Goal: Task Accomplishment & Management: Manage account settings

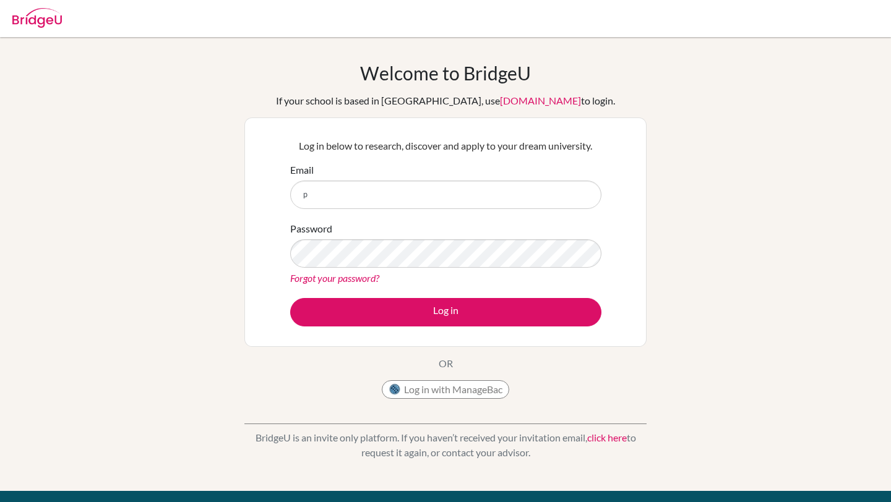
type input "[EMAIL_ADDRESS][DOMAIN_NAME]"
click at [600, 358] on div "Welcome to BridgeU If your school is based in China, use app.bridge-u.com.cn to…" at bounding box center [445, 233] width 402 height 343
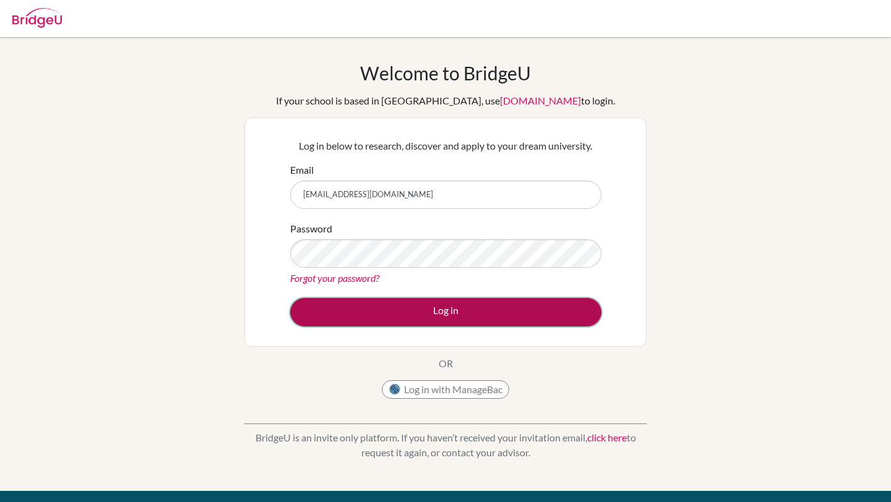
click at [466, 316] on button "Log in" at bounding box center [445, 312] width 311 height 28
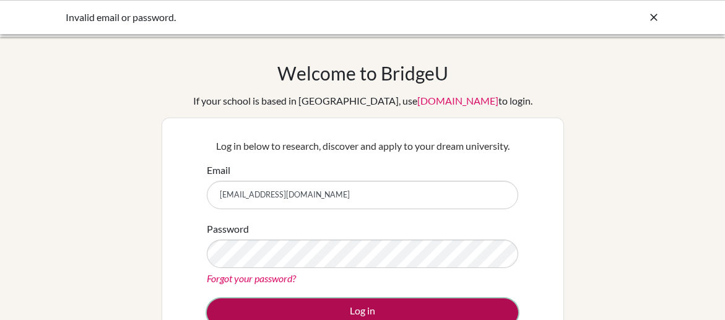
click at [364, 309] on button "Log in" at bounding box center [362, 312] width 311 height 28
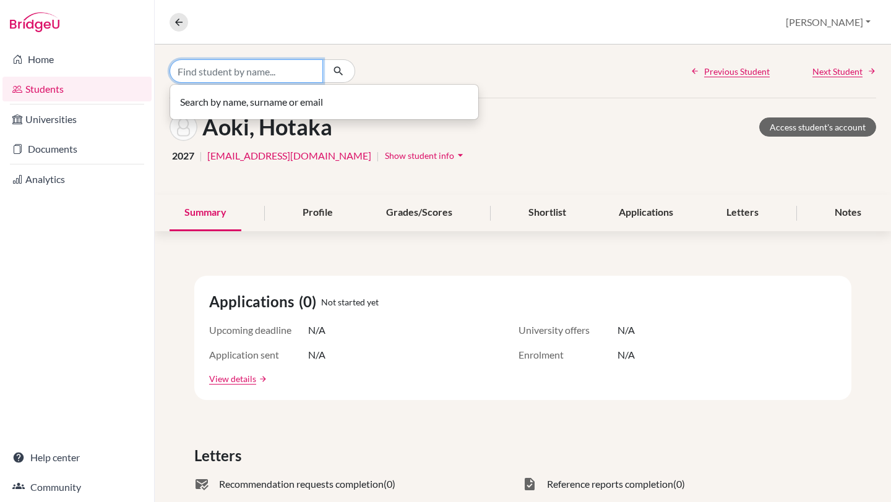
click at [298, 79] on input "Find student by name..." at bounding box center [246, 71] width 153 height 24
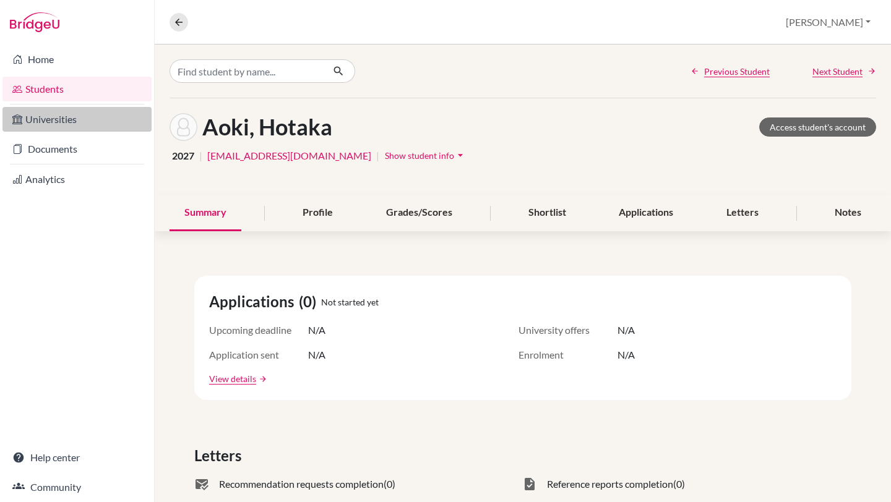
click at [63, 124] on link "Universities" at bounding box center [76, 119] width 149 height 25
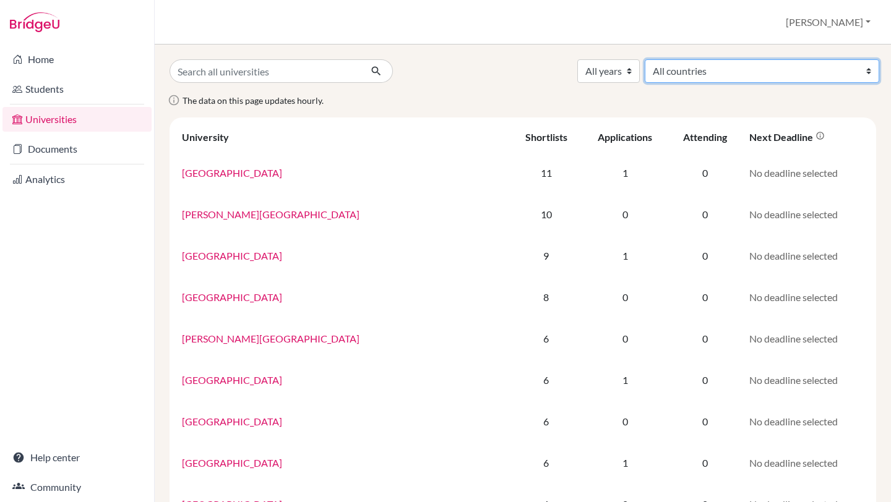
click at [815, 71] on select "All countries [GEOGRAPHIC_DATA] [GEOGRAPHIC_DATA] [GEOGRAPHIC_DATA] [GEOGRAPHIC…" at bounding box center [762, 71] width 235 height 24
select select "78"
click at [746, 59] on select "All countries [GEOGRAPHIC_DATA] [GEOGRAPHIC_DATA] [GEOGRAPHIC_DATA] [GEOGRAPHIC…" at bounding box center [762, 71] width 235 height 24
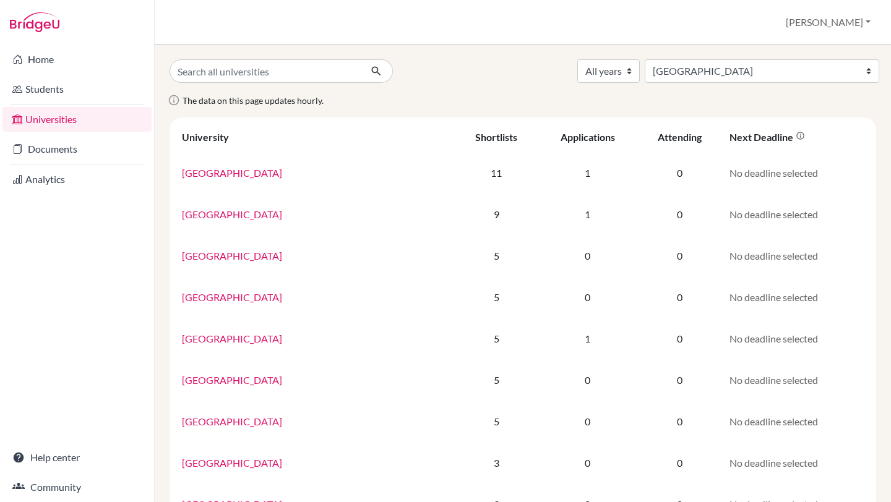
select select "78"
click at [66, 181] on link "Analytics" at bounding box center [76, 179] width 149 height 25
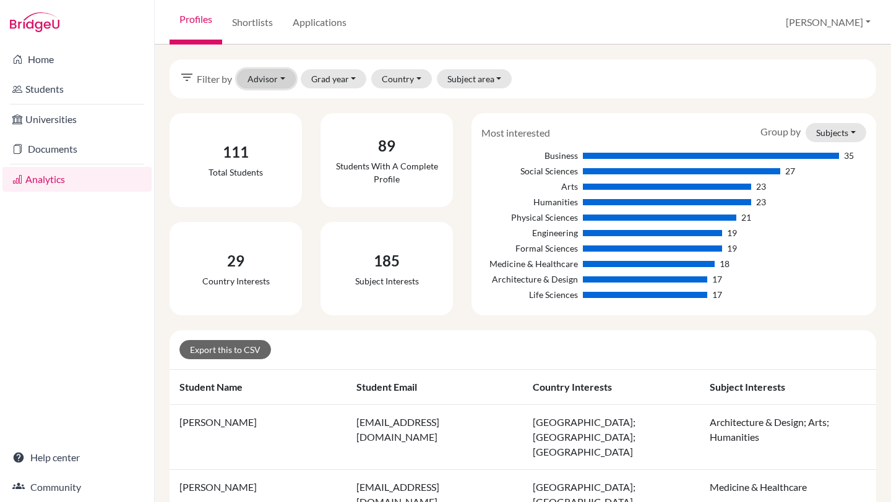
click at [278, 84] on button "Advisor" at bounding box center [266, 78] width 59 height 19
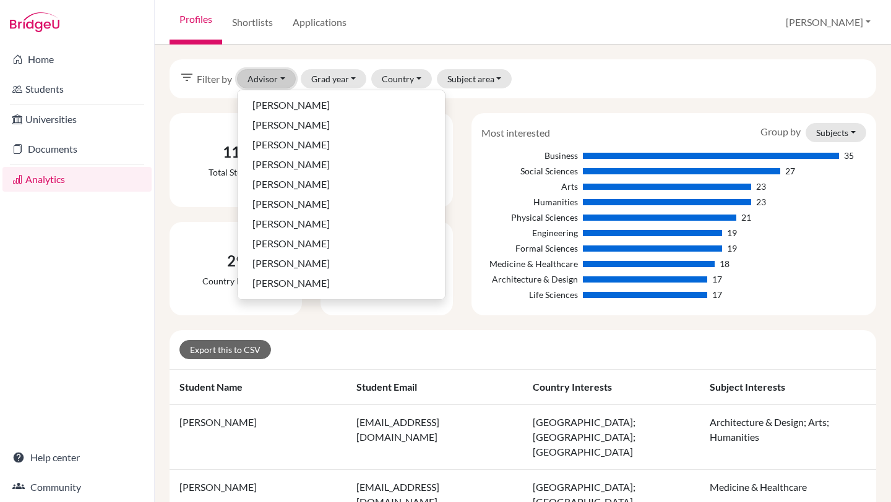
click at [278, 84] on button "Advisor" at bounding box center [266, 78] width 59 height 19
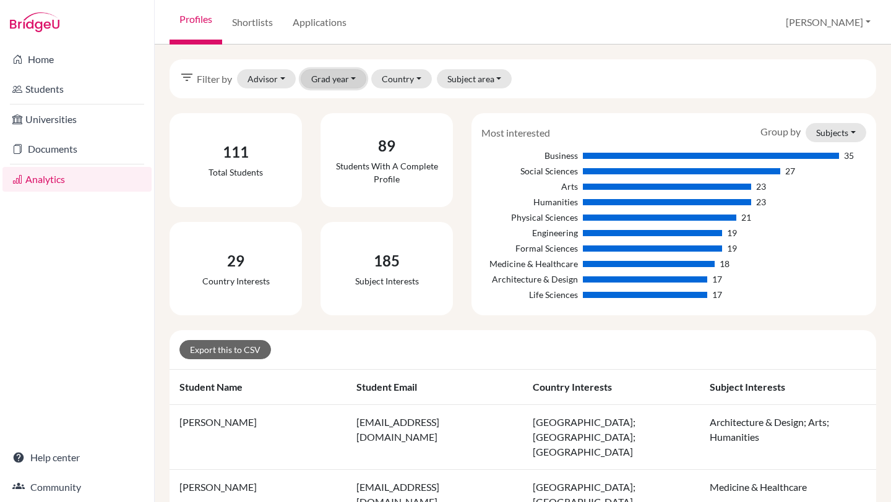
click at [347, 77] on button "Grad year" at bounding box center [334, 78] width 66 height 19
click at [338, 127] on span "2026" at bounding box center [327, 125] width 22 height 15
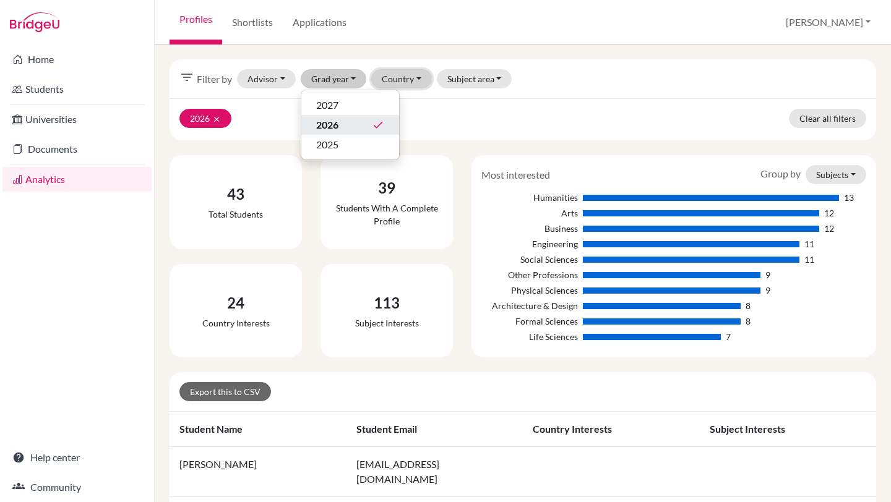
click at [416, 77] on button "Country" at bounding box center [401, 78] width 61 height 19
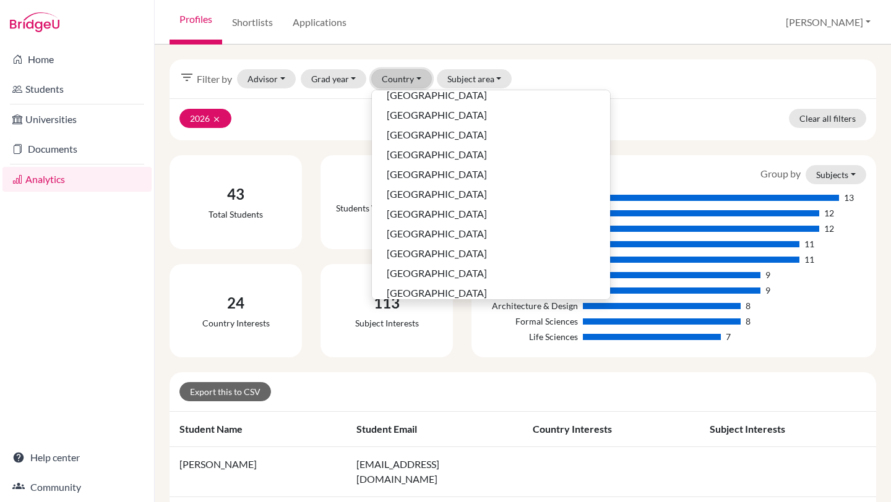
scroll to position [375, 0]
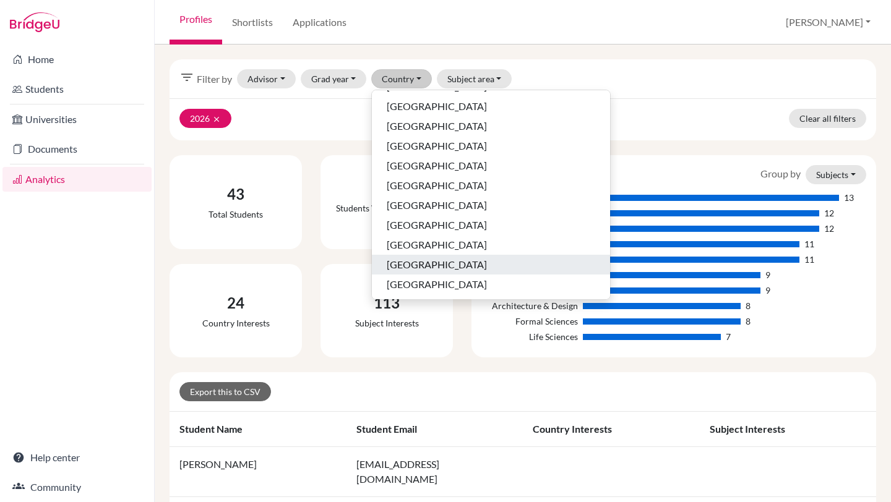
click at [455, 267] on span "[GEOGRAPHIC_DATA]" at bounding box center [437, 264] width 100 height 15
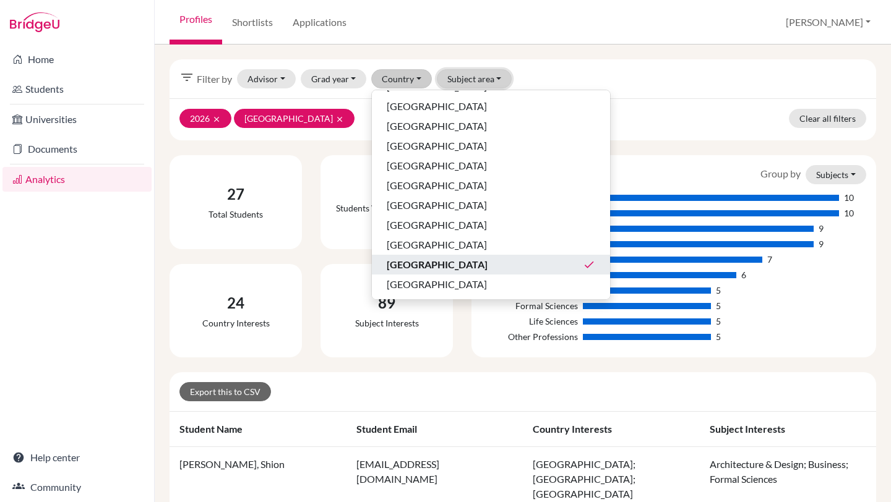
click at [499, 80] on button "Subject area" at bounding box center [474, 78] width 75 height 19
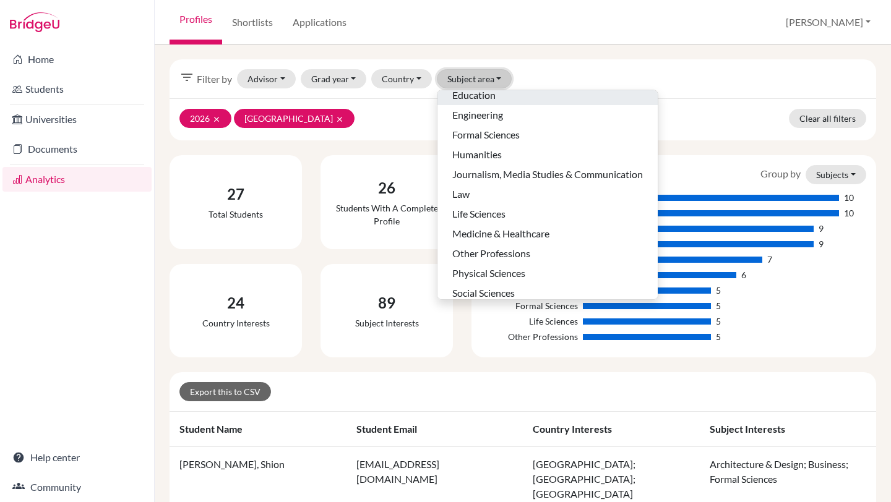
scroll to position [78, 0]
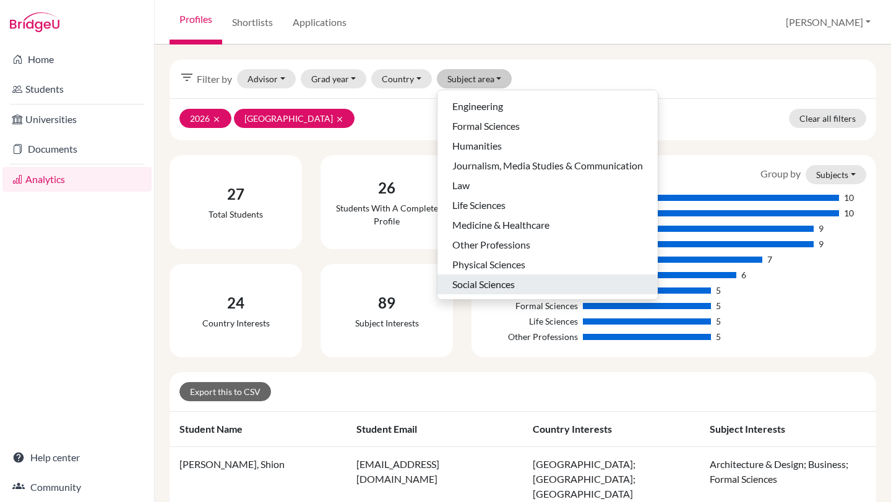
click at [504, 287] on span "Social Sciences" at bounding box center [483, 284] width 63 height 15
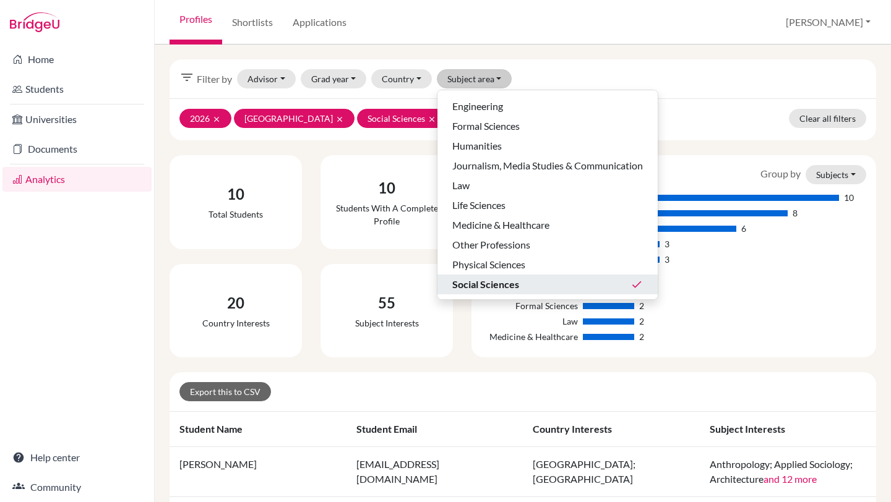
click at [676, 99] on div "2026 clear United Kingdom clear Social Sciences clear Clear all filters" at bounding box center [523, 119] width 707 height 42
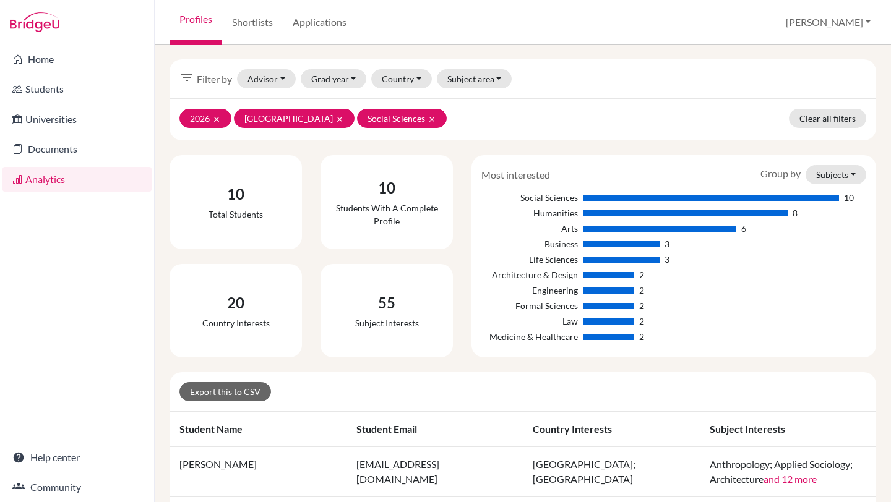
scroll to position [4, 0]
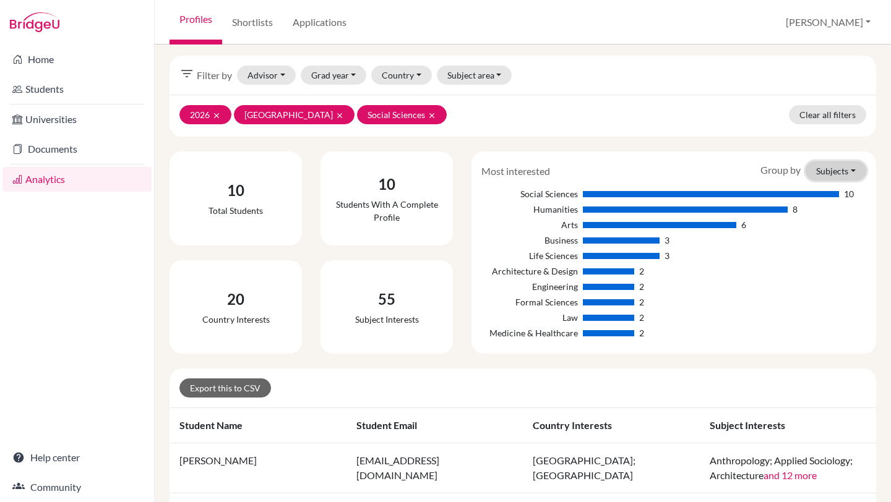
click at [852, 172] on button "Subjects" at bounding box center [836, 171] width 61 height 19
click at [680, 126] on div "2026 clear United Kingdom clear Social Sciences clear Clear all filters" at bounding box center [523, 116] width 707 height 42
click at [499, 77] on button "Subject area" at bounding box center [474, 75] width 75 height 19
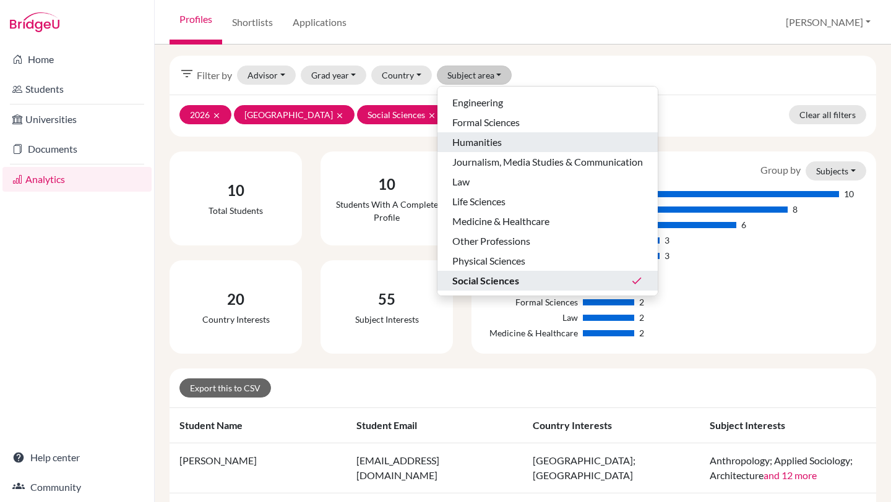
click at [506, 141] on div "Humanities" at bounding box center [547, 142] width 191 height 15
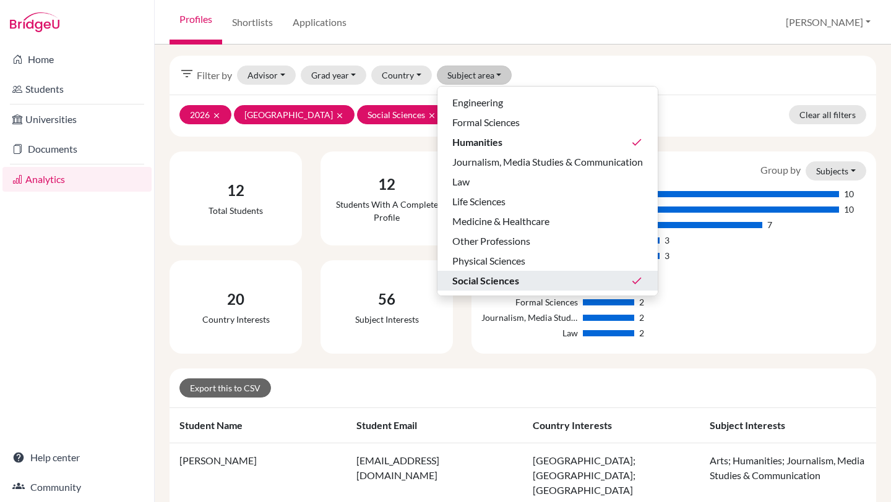
click at [700, 116] on div "2026 clear United Kingdom clear Social Sciences clear Humanities clear Clear al…" at bounding box center [523, 116] width 707 height 42
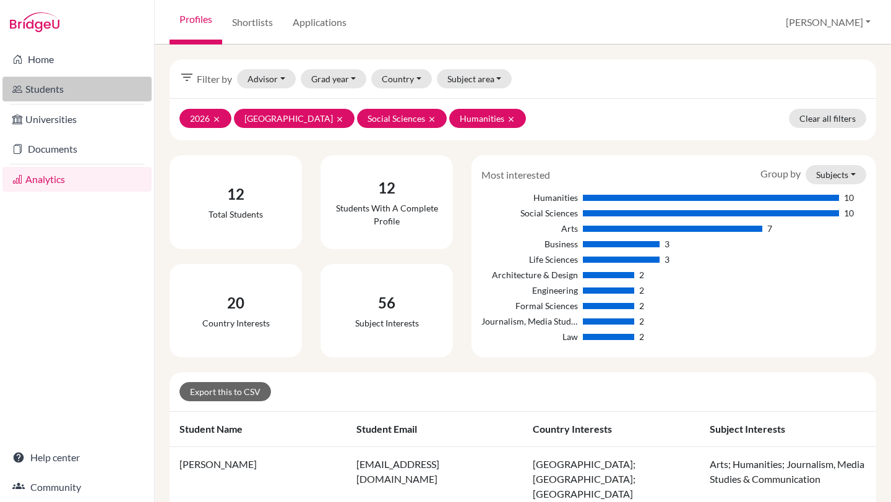
click at [51, 95] on link "Students" at bounding box center [76, 89] width 149 height 25
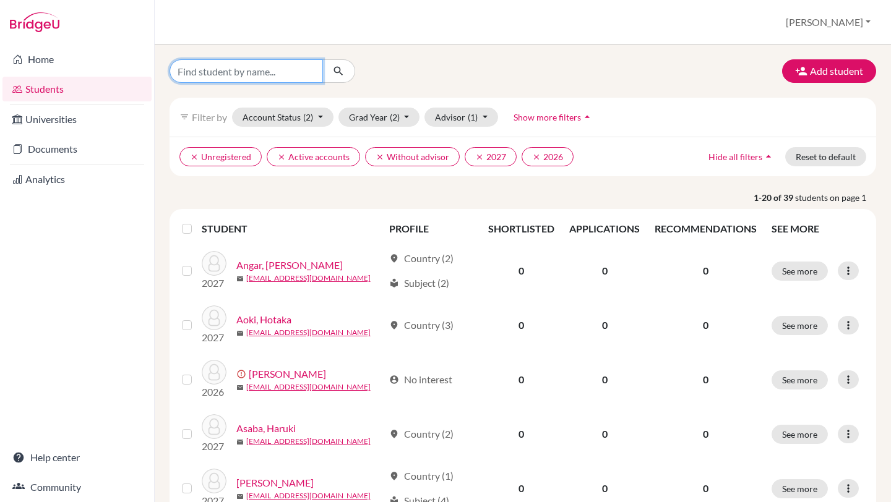
click at [217, 77] on input "Find student by name..." at bounding box center [246, 71] width 153 height 24
type input "h"
type input "yi so"
click button "submit" at bounding box center [338, 71] width 33 height 24
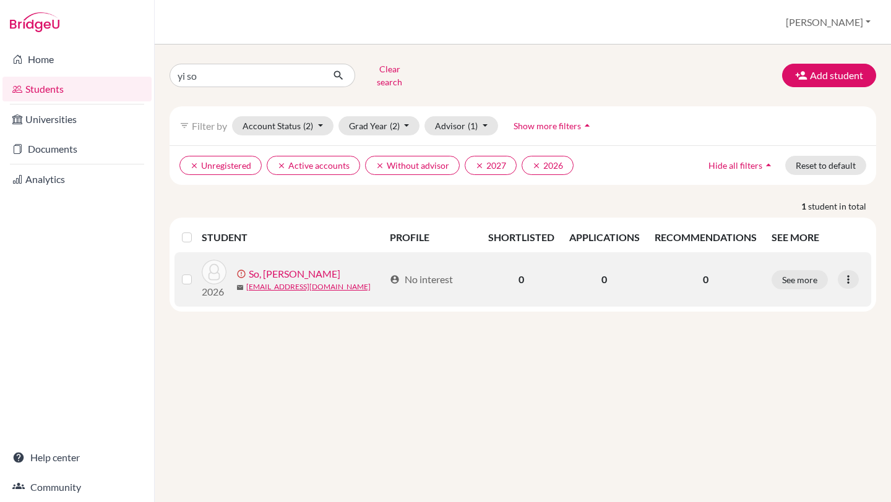
click at [275, 267] on link "So, Wah Yi" at bounding box center [295, 274] width 92 height 15
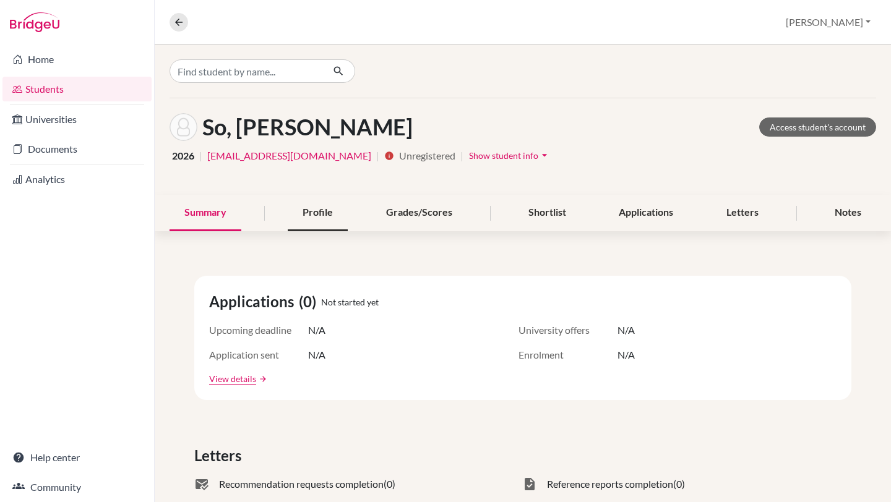
click at [322, 218] on div "Profile" at bounding box center [318, 213] width 60 height 37
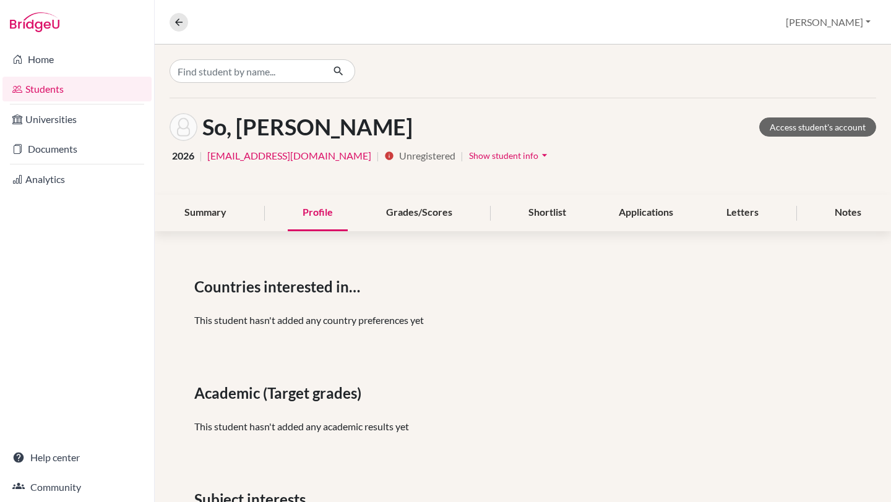
click at [538, 153] on icon "arrow_drop_down" at bounding box center [544, 155] width 12 height 12
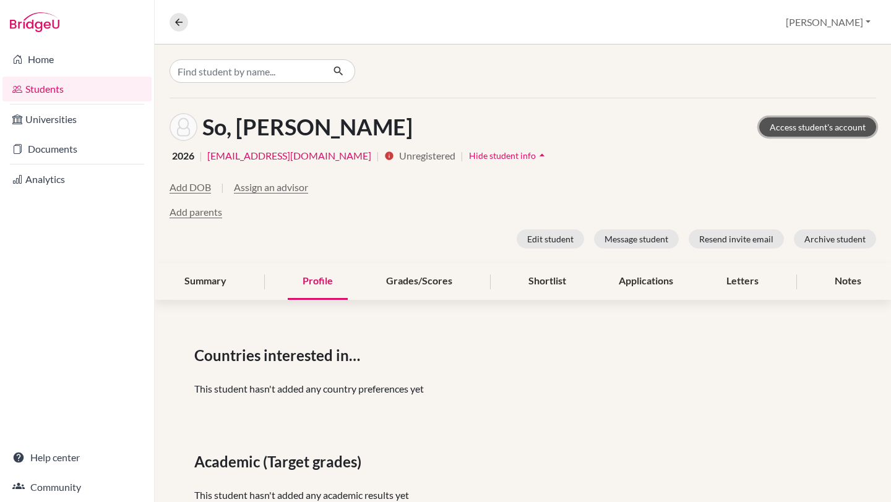
click at [785, 127] on link "Access student's account" at bounding box center [817, 127] width 117 height 19
